Goal: Task Accomplishment & Management: Complete application form

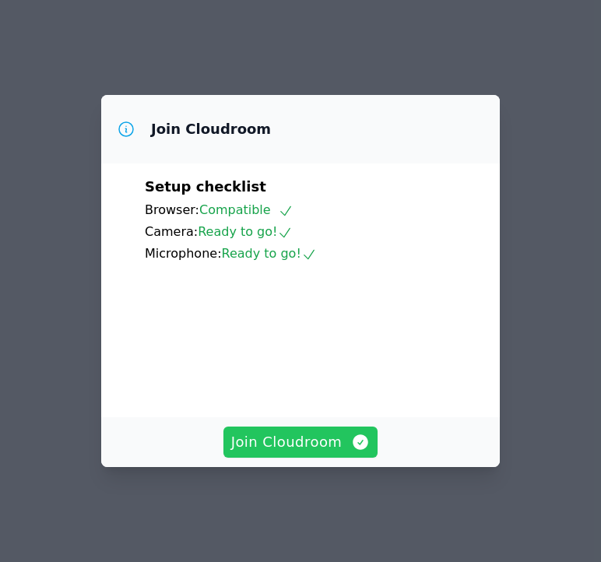
click at [297, 453] on span "Join Cloudroom" at bounding box center [300, 442] width 139 height 22
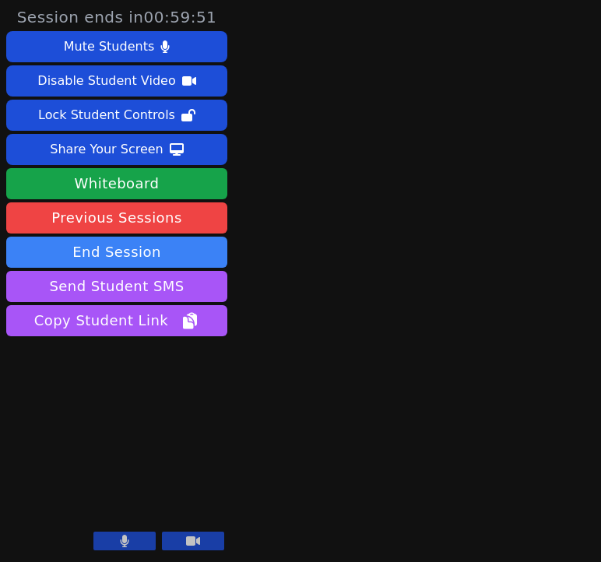
click at [179, 167] on div "Mute Students Disable Student Video Lock Student Controls Share Your Screen dow…" at bounding box center [116, 185] width 221 height 308
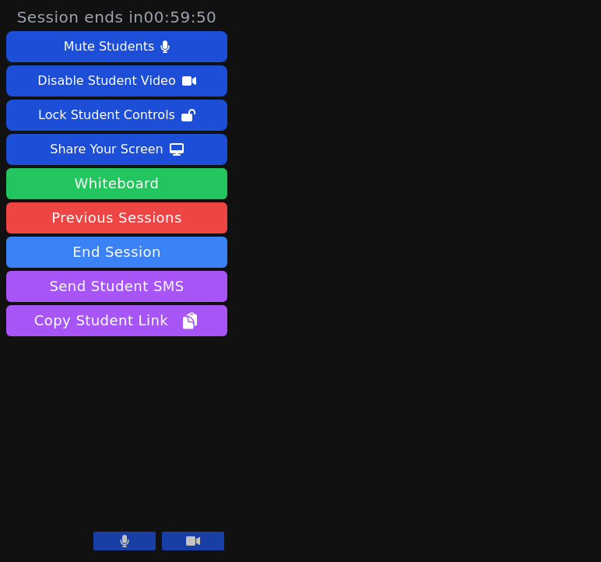
click at [181, 175] on button "Whiteboard" at bounding box center [116, 183] width 221 height 31
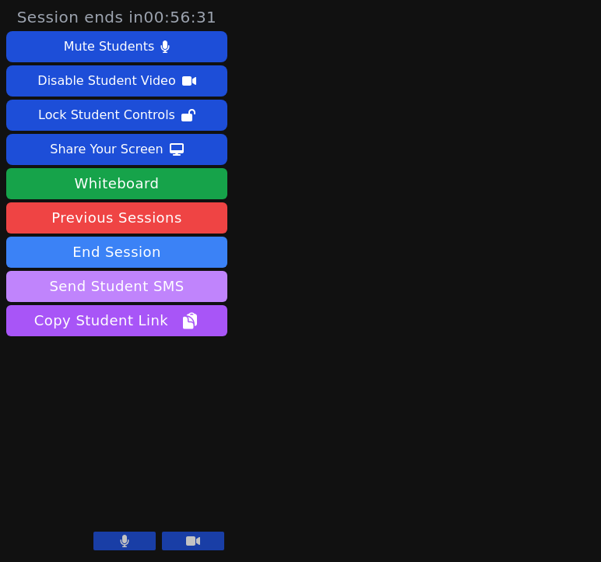
click at [158, 282] on button "Send Student SMS" at bounding box center [116, 286] width 221 height 31
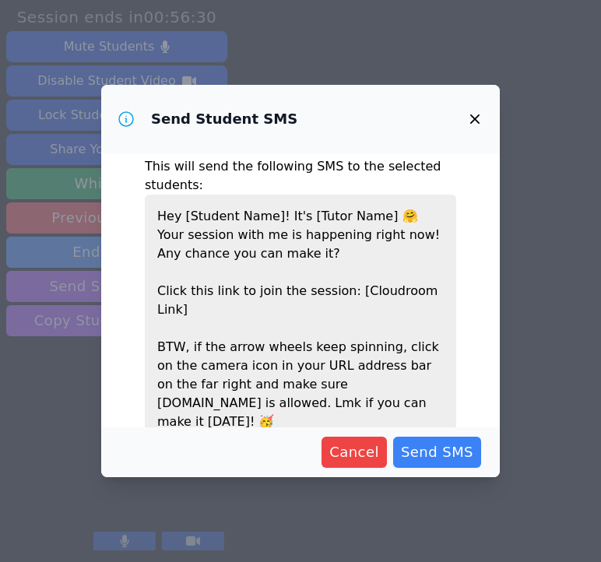
scroll to position [45, 0]
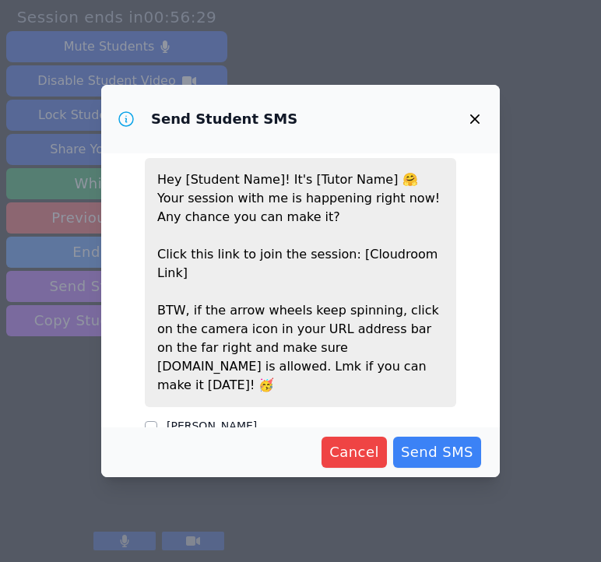
click at [219, 418] on div "[PERSON_NAME]" at bounding box center [300, 427] width 311 height 19
click at [230, 419] on label "[PERSON_NAME]" at bounding box center [212, 425] width 90 height 12
click at [157, 421] on input "[PERSON_NAME]" at bounding box center [151, 427] width 12 height 12
checkbox input "true"
click at [470, 457] on span "Send SMS" at bounding box center [437, 452] width 72 height 22
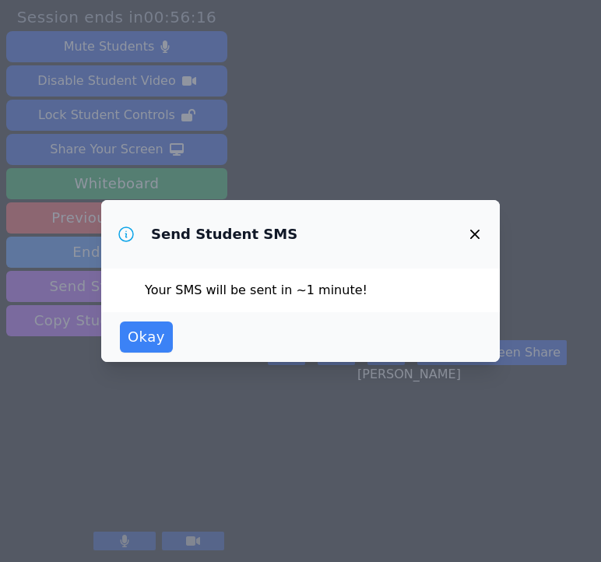
click at [484, 230] on button "button" at bounding box center [474, 234] width 37 height 37
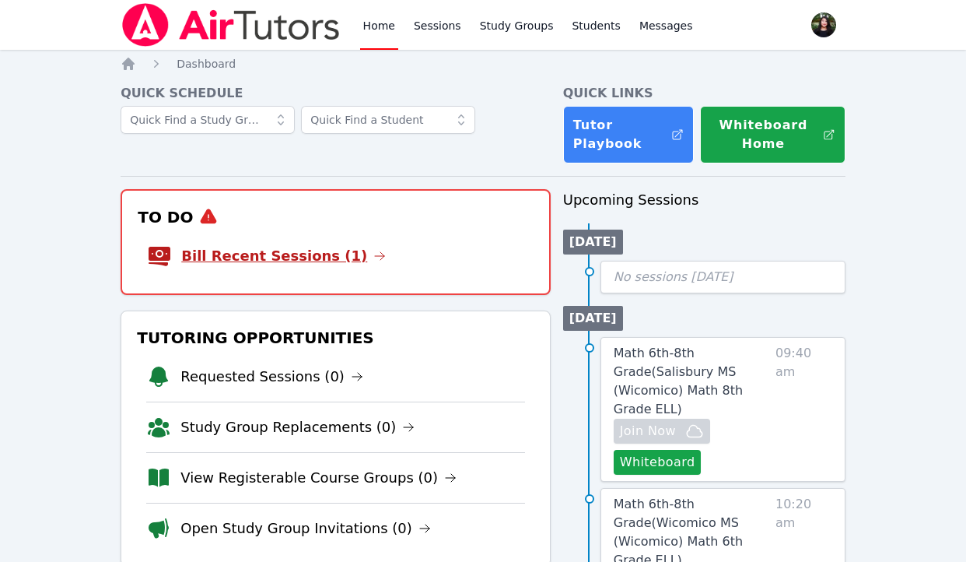
click at [300, 249] on link "Bill Recent Sessions (1)" at bounding box center [283, 256] width 205 height 22
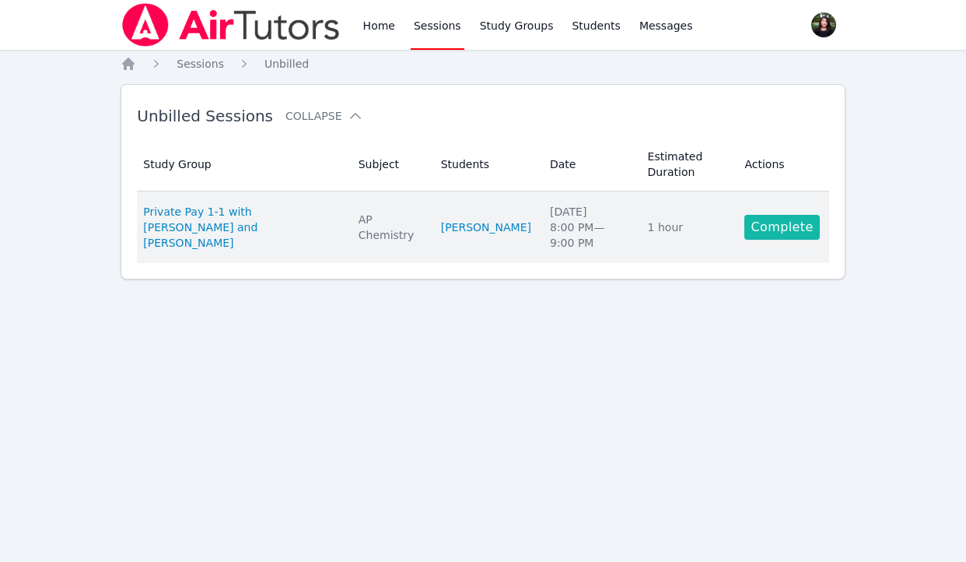
click at [600, 226] on link "Complete" at bounding box center [782, 227] width 75 height 25
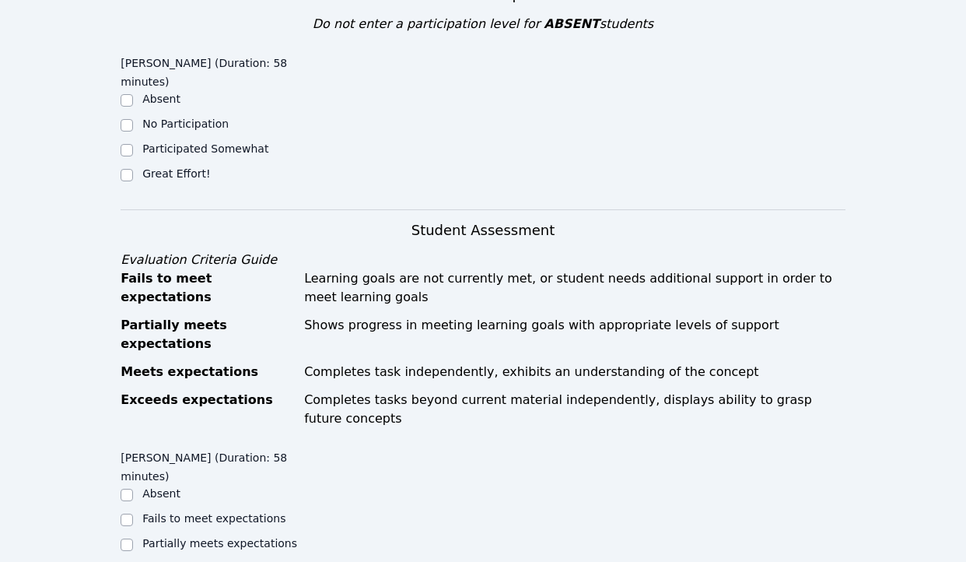
scroll to position [433, 0]
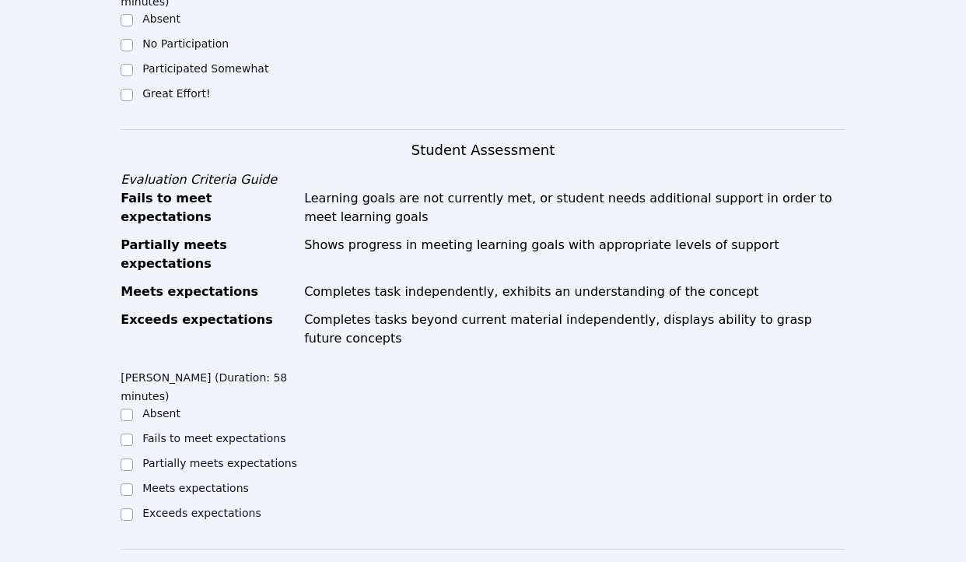
click at [182, 87] on label "Great Effort!" at bounding box center [176, 93] width 68 height 12
click at [133, 89] on input "Great Effort!" at bounding box center [127, 95] width 12 height 12
checkbox input "true"
click at [188, 482] on label "Meets expectations" at bounding box center [195, 488] width 107 height 12
click at [133, 483] on input "Meets expectations" at bounding box center [127, 489] width 12 height 12
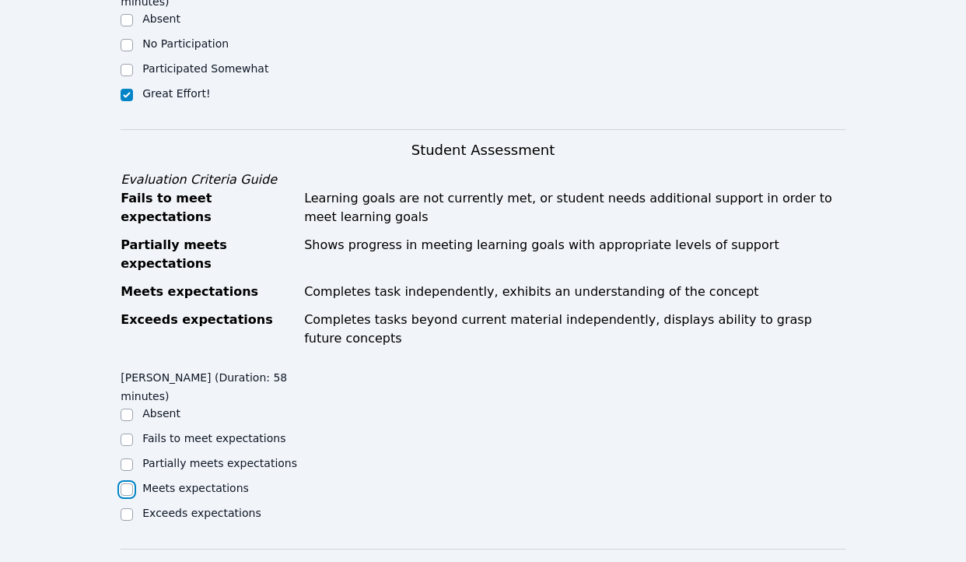
checkbox input "true"
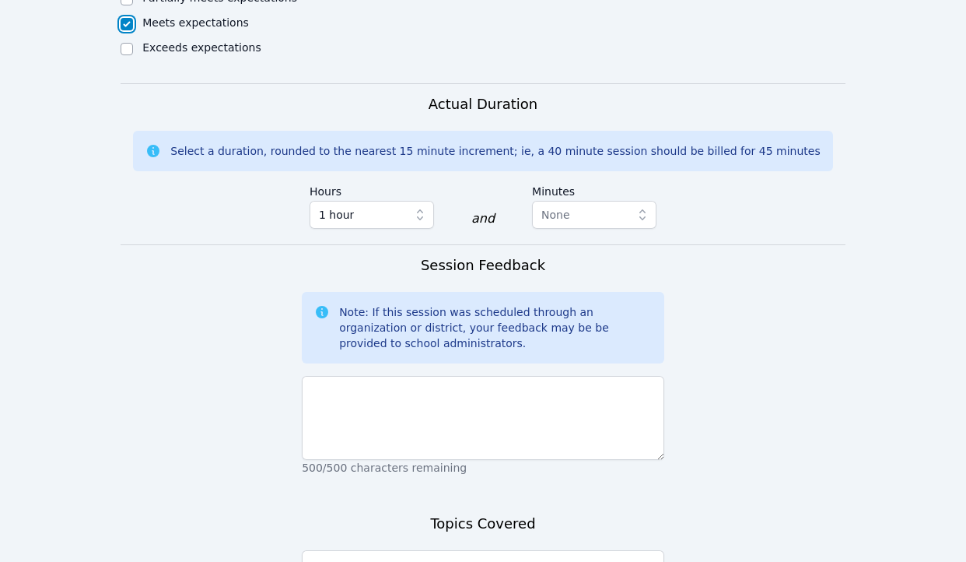
scroll to position [970, 0]
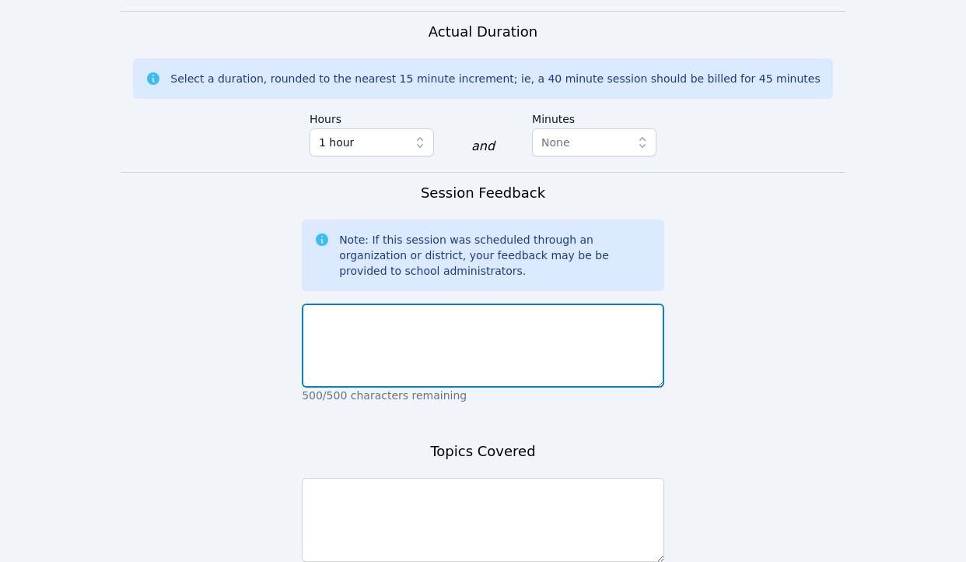
click at [405, 329] on textarea at bounding box center [483, 345] width 363 height 84
type textarea "C"
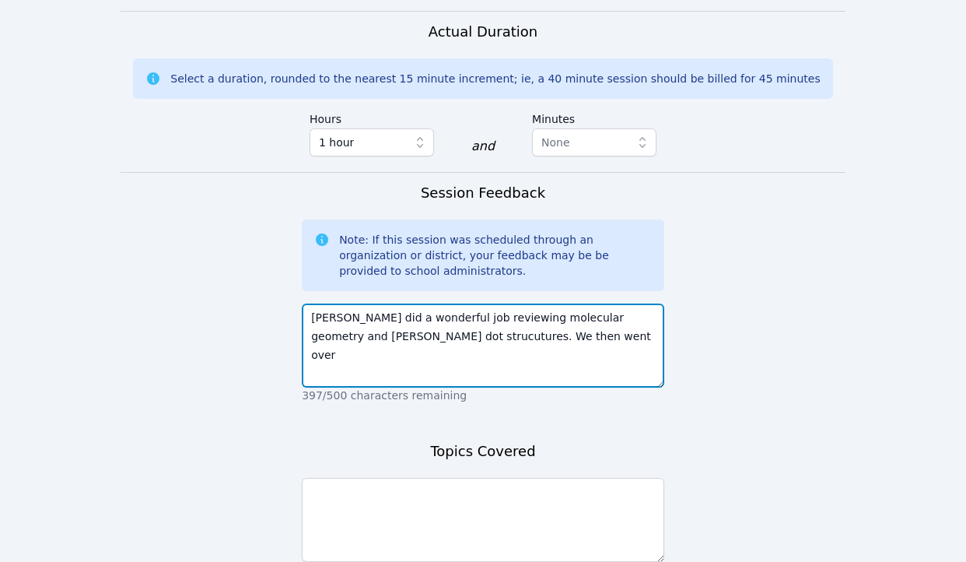
click at [391, 303] on textarea "Kristiana did a wonderful job reviewing molecular geometry and lewis dot strucu…" at bounding box center [483, 345] width 363 height 84
click at [518, 311] on textarea "Kristiana did a wonderful job reviewing molecular geometry and lewis dot struct…" at bounding box center [483, 345] width 363 height 84
drag, startPoint x: 409, startPoint y: 296, endPoint x: 507, endPoint y: 275, distance: 101.2
click at [507, 303] on textarea "Kristiana did a wonderful job reviewing molecular geometry and lewis dot struct…" at bounding box center [483, 345] width 363 height 84
type textarea "Kristiana did a wonderful job reviewing molecular geometry and lewis dot struct…"
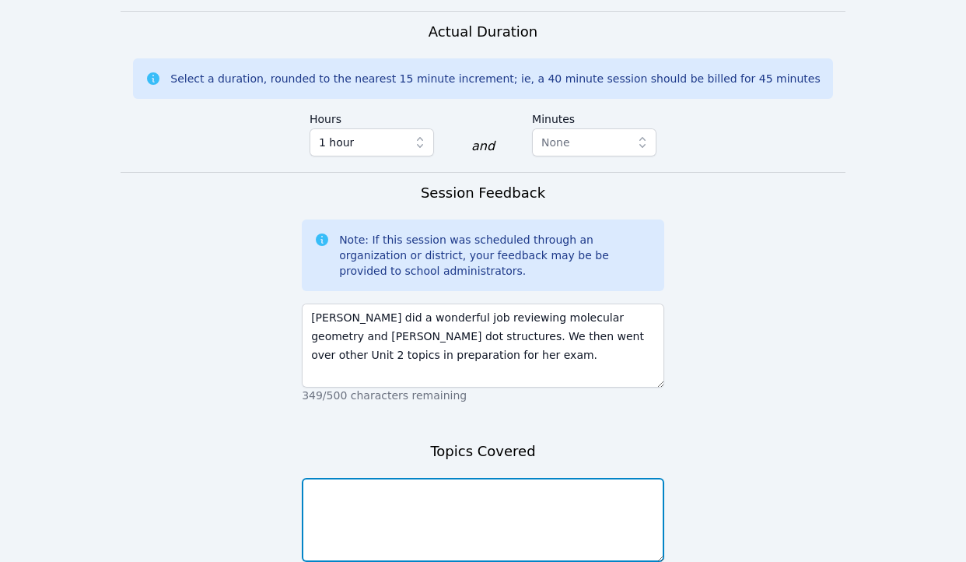
click at [489, 478] on textarea at bounding box center [483, 520] width 363 height 84
paste textarea "molecular geometry and lewis dot structures"
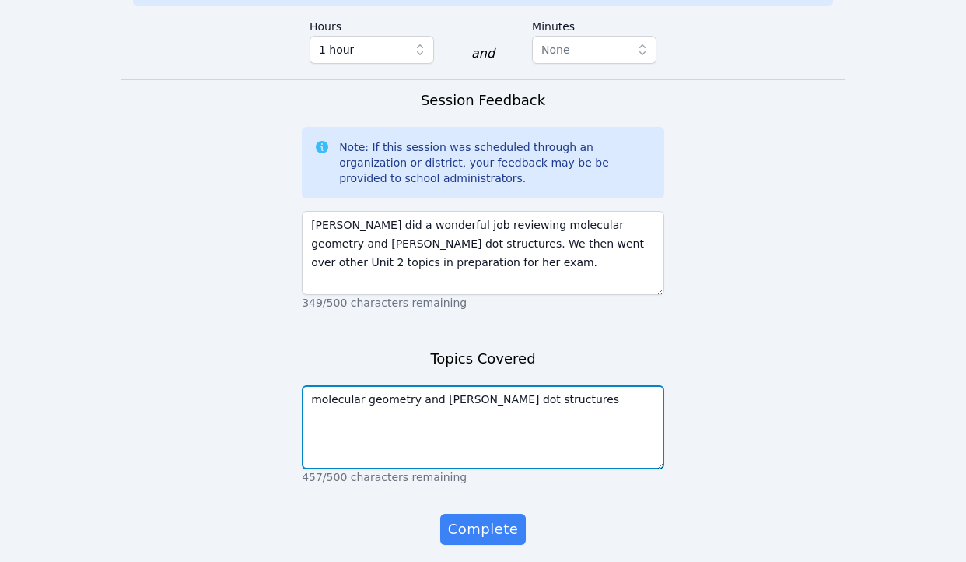
scroll to position [1083, 0]
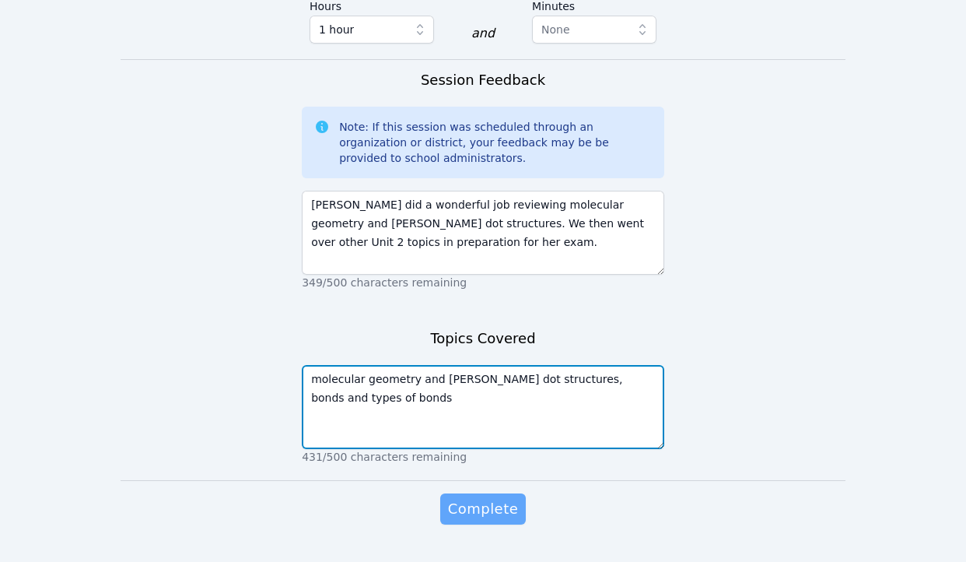
type textarea "molecular geometry and lewis dot structures, bonds and types of bonds"
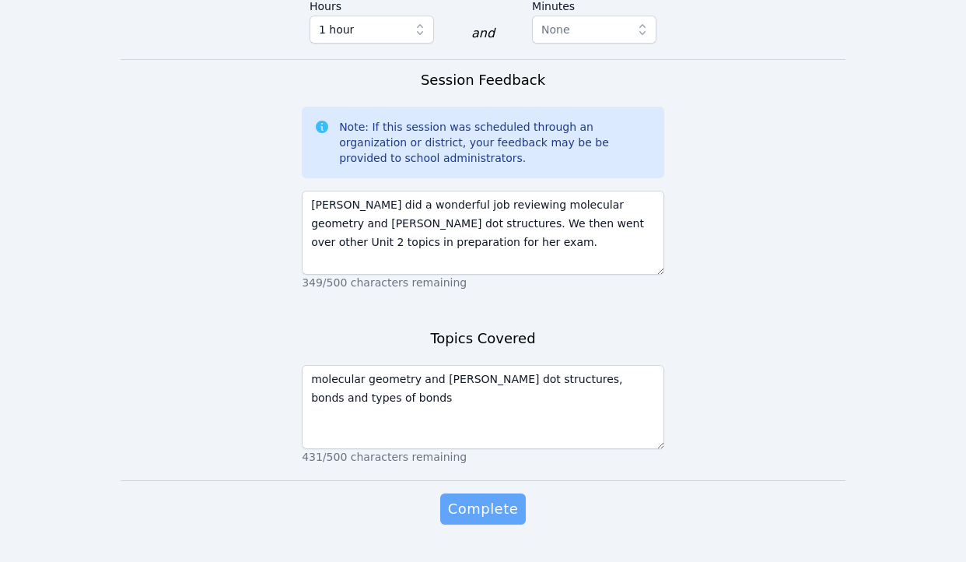
click at [475, 498] on span "Complete" at bounding box center [483, 509] width 70 height 22
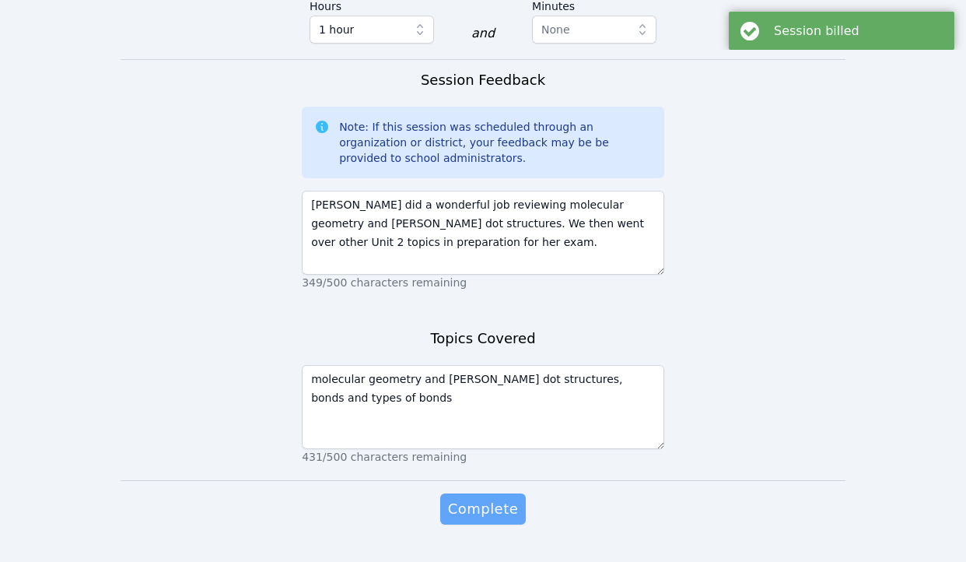
scroll to position [0, 0]
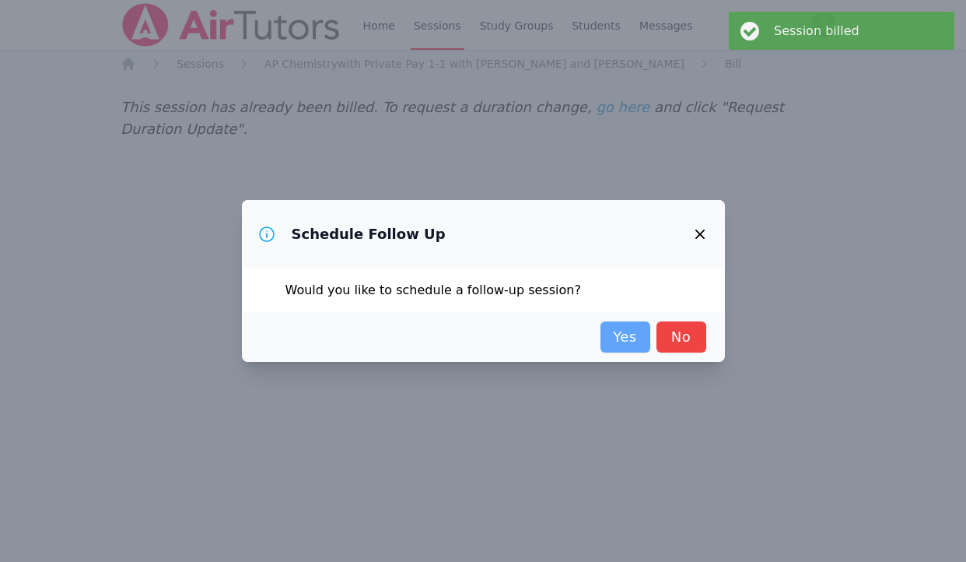
click at [600, 345] on link "Yes" at bounding box center [626, 336] width 50 height 31
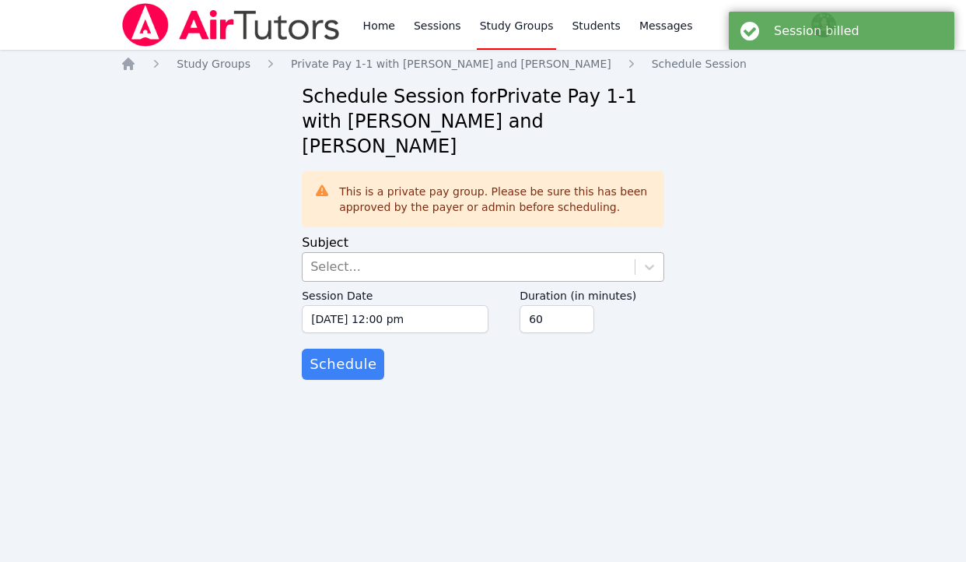
click at [423, 269] on div "Select..." at bounding box center [469, 267] width 332 height 28
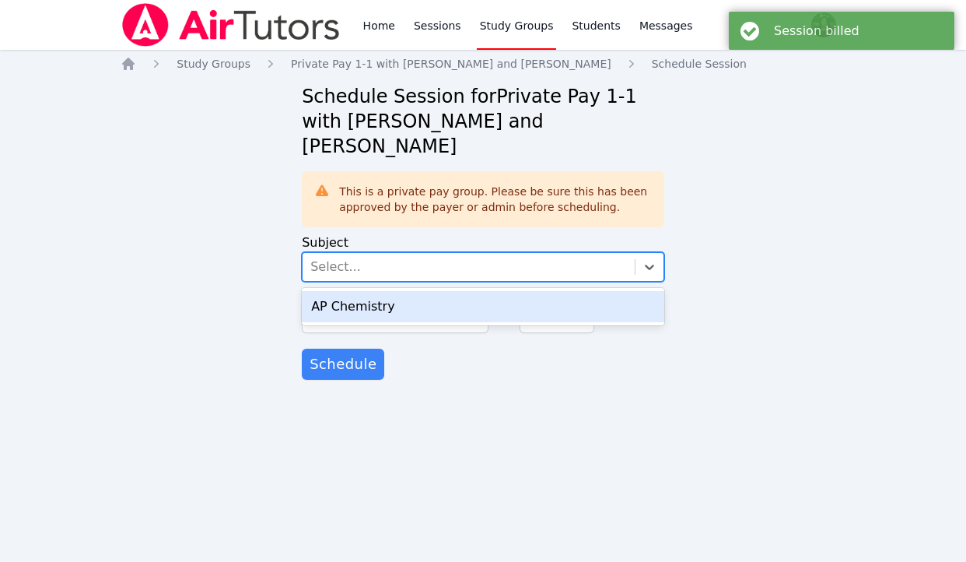
click at [419, 295] on div "AP Chemistry" at bounding box center [483, 306] width 363 height 31
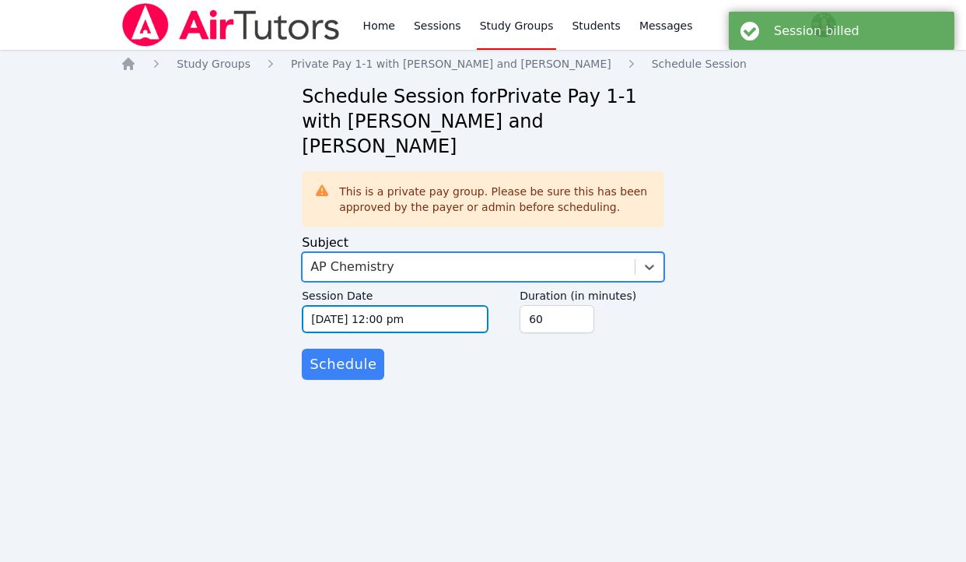
click at [400, 308] on input "10/08/2025 12:00 pm" at bounding box center [395, 319] width 187 height 28
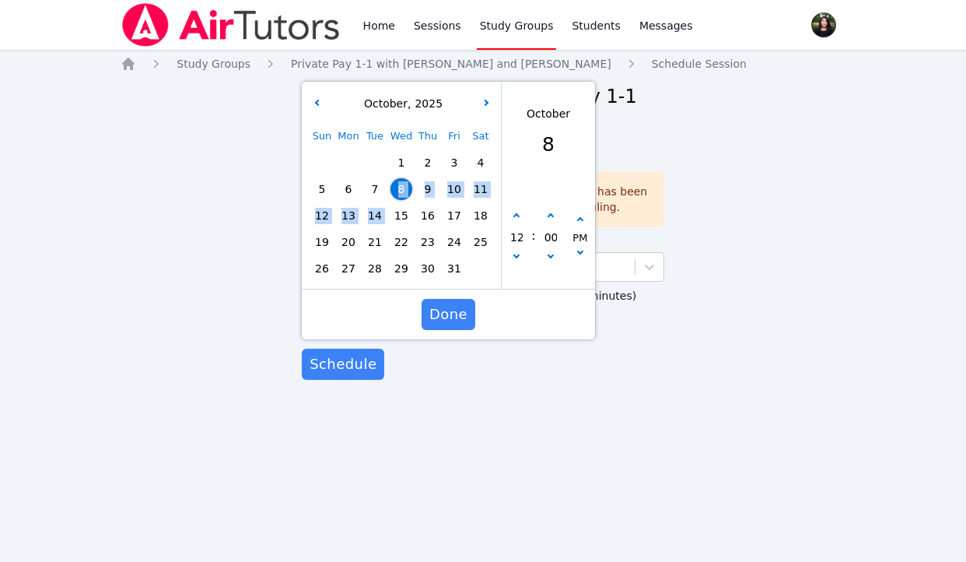
drag, startPoint x: 400, startPoint y: 182, endPoint x: 402, endPoint y: 205, distance: 22.6
click at [402, 205] on div "Sun Mon Tue Wed Thu Fri Sat 1 2 3 4 5 6 7 8 9 10 11 12 13 14 15 16 17 18 19 20 …" at bounding box center [401, 202] width 185 height 159
click at [402, 205] on span "15" at bounding box center [402, 216] width 22 height 22
click at [519, 257] on button "button" at bounding box center [517, 259] width 16 height 16
type input "10/15/2025 11:00 am"
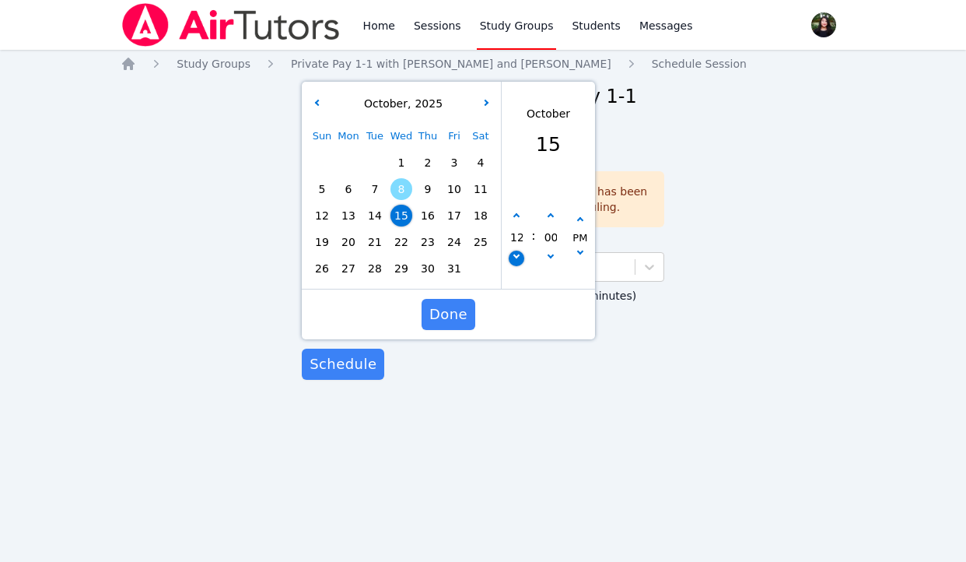
type input "11"
click at [579, 221] on icon "button" at bounding box center [580, 220] width 6 height 6
click at [519, 258] on button "button" at bounding box center [517, 259] width 16 height 16
type input "10/15/2025 10:00 pm"
type input "10"
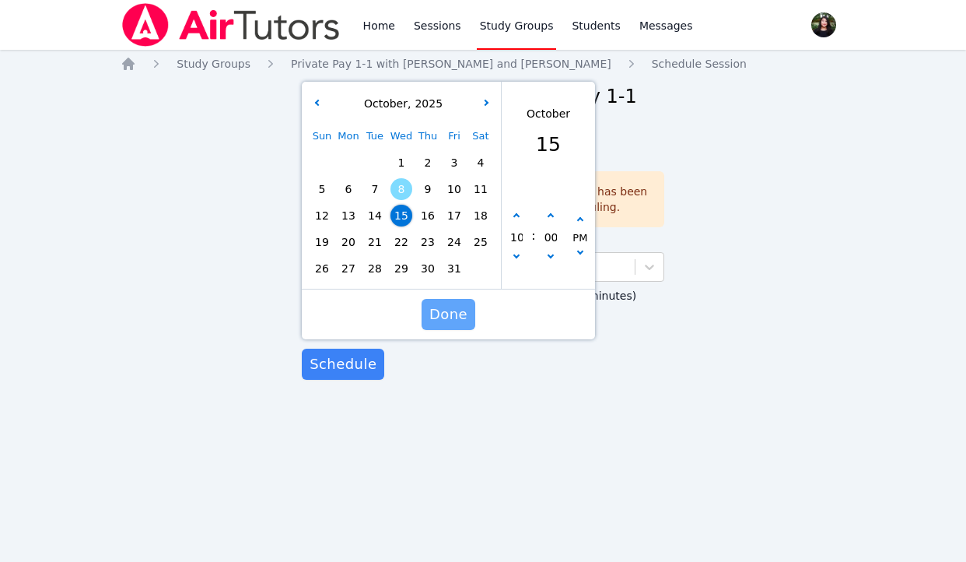
click at [473, 303] on button "Done" at bounding box center [449, 314] width 54 height 31
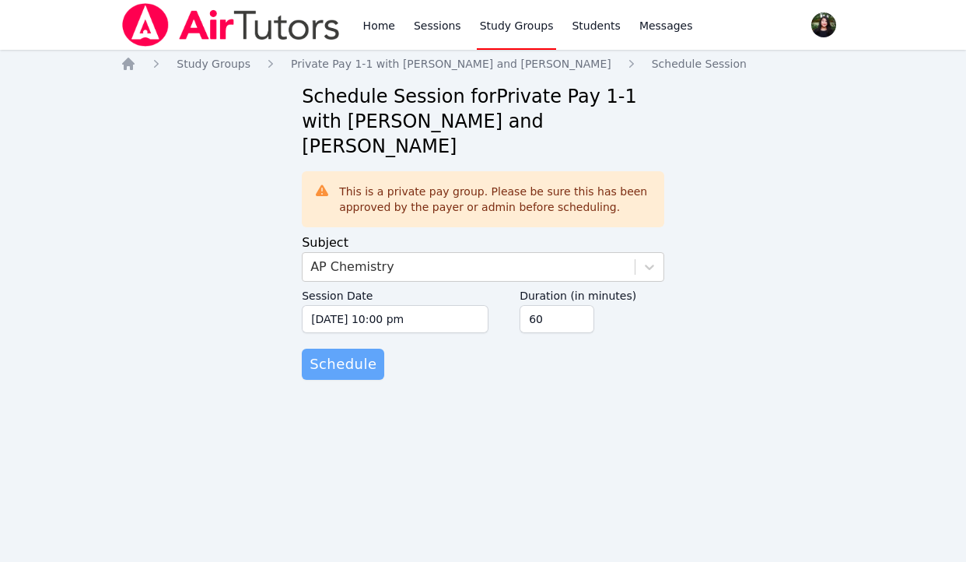
click at [360, 360] on span "Schedule" at bounding box center [343, 364] width 67 height 22
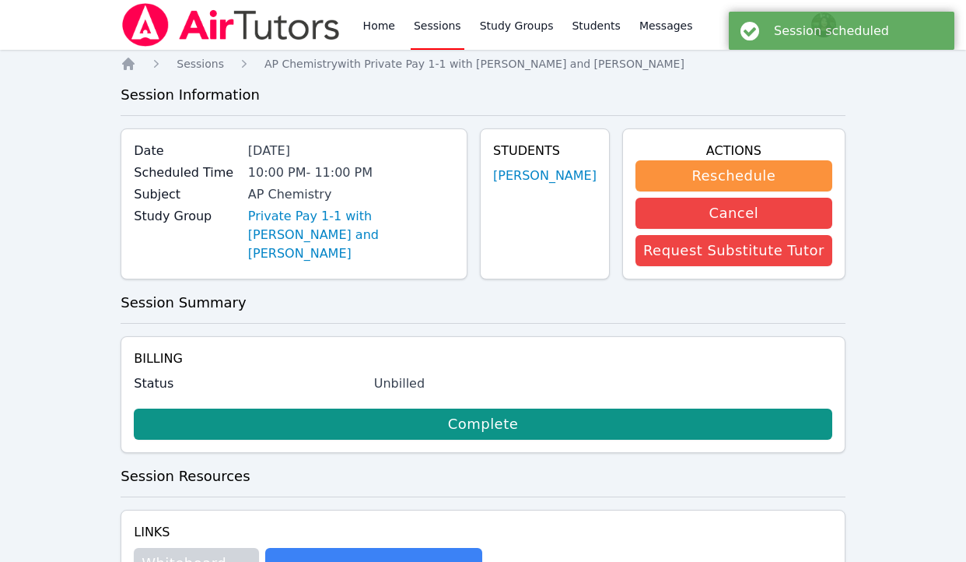
click at [177, 28] on img at bounding box center [231, 25] width 220 height 44
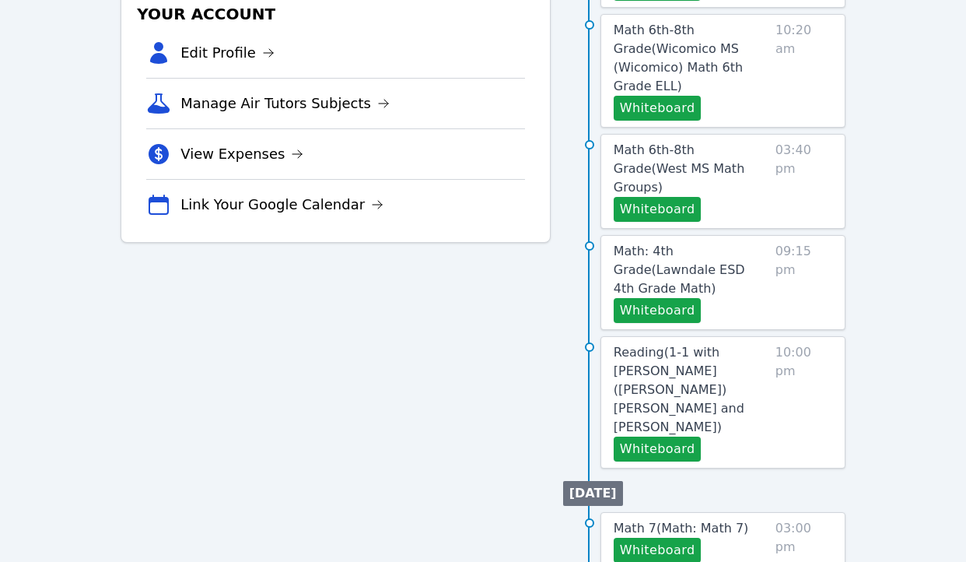
scroll to position [472, 0]
